Goal: Task Accomplishment & Management: Complete application form

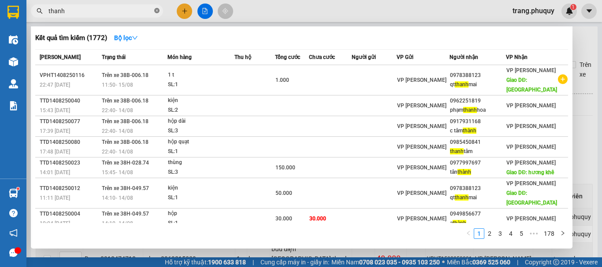
click at [157, 11] on icon "close-circle" at bounding box center [156, 10] width 5 height 5
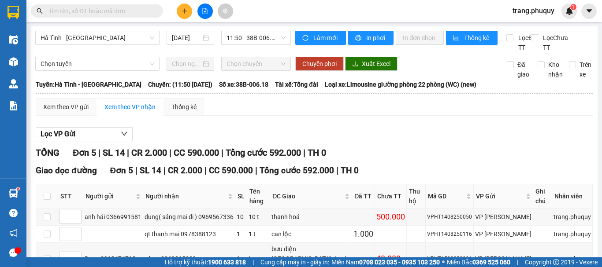
click at [115, 11] on input "text" at bounding box center [100, 11] width 104 height 10
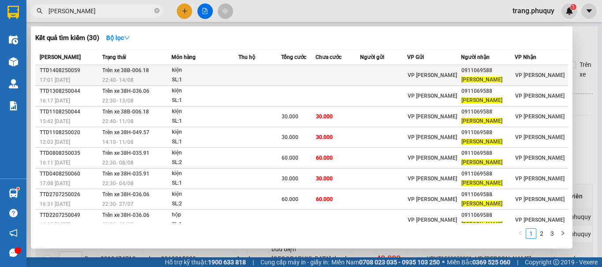
type input "[PERSON_NAME]"
click at [370, 78] on td at bounding box center [383, 75] width 47 height 21
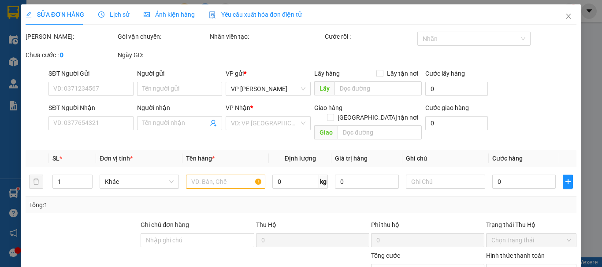
type input "0911069588"
type input "[PERSON_NAME]"
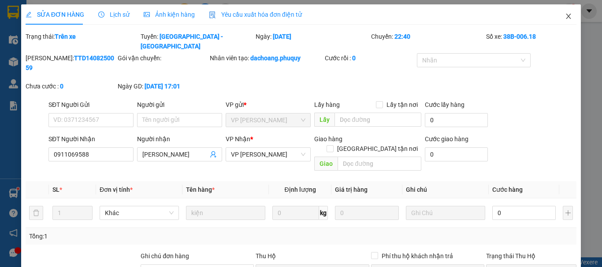
click at [565, 16] on icon "close" at bounding box center [568, 16] width 7 height 7
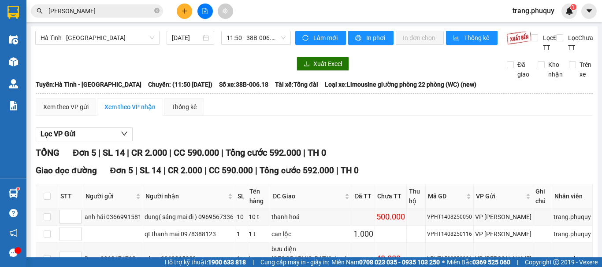
click at [130, 7] on input "[PERSON_NAME]" at bounding box center [100, 11] width 104 height 10
